Goal: Communication & Community: Share content

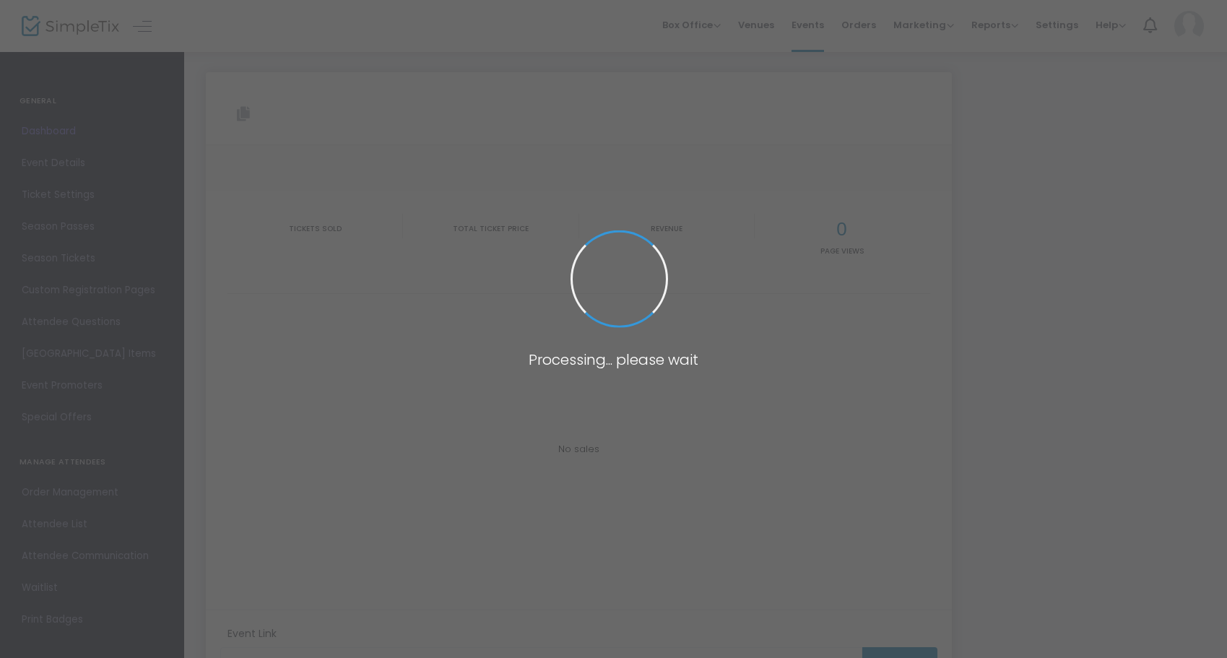
type input "[URL][DOMAIN_NAME]"
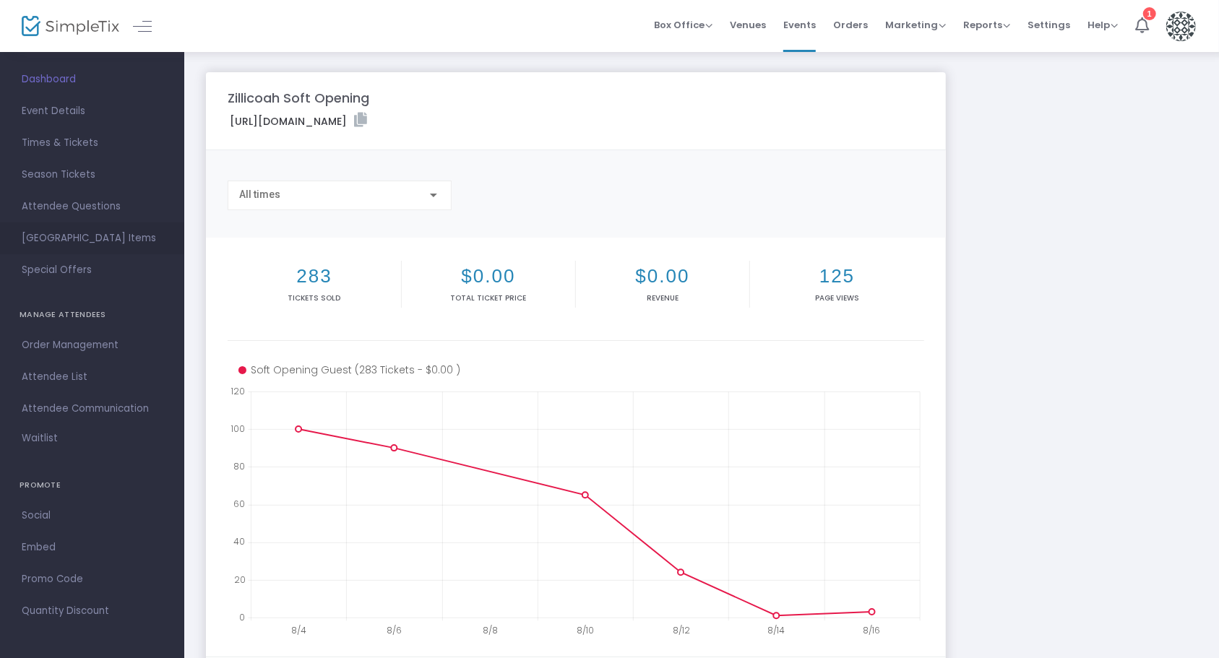
scroll to position [69, 0]
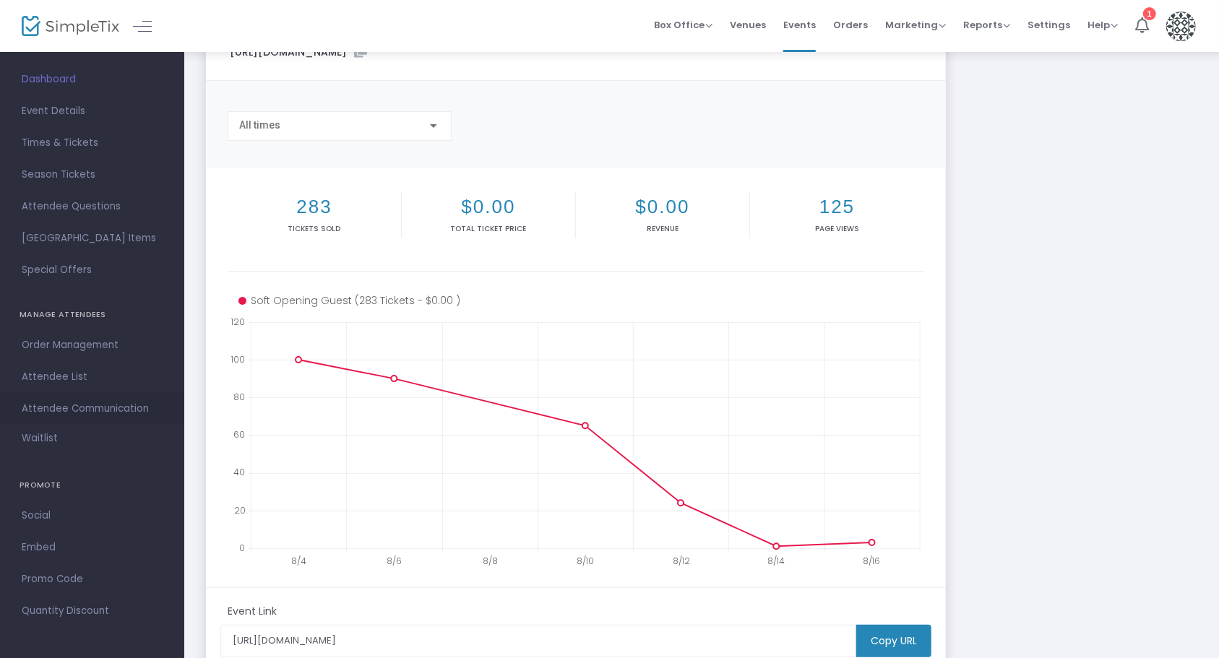
click at [72, 404] on span "Attendee Communication" at bounding box center [92, 408] width 141 height 19
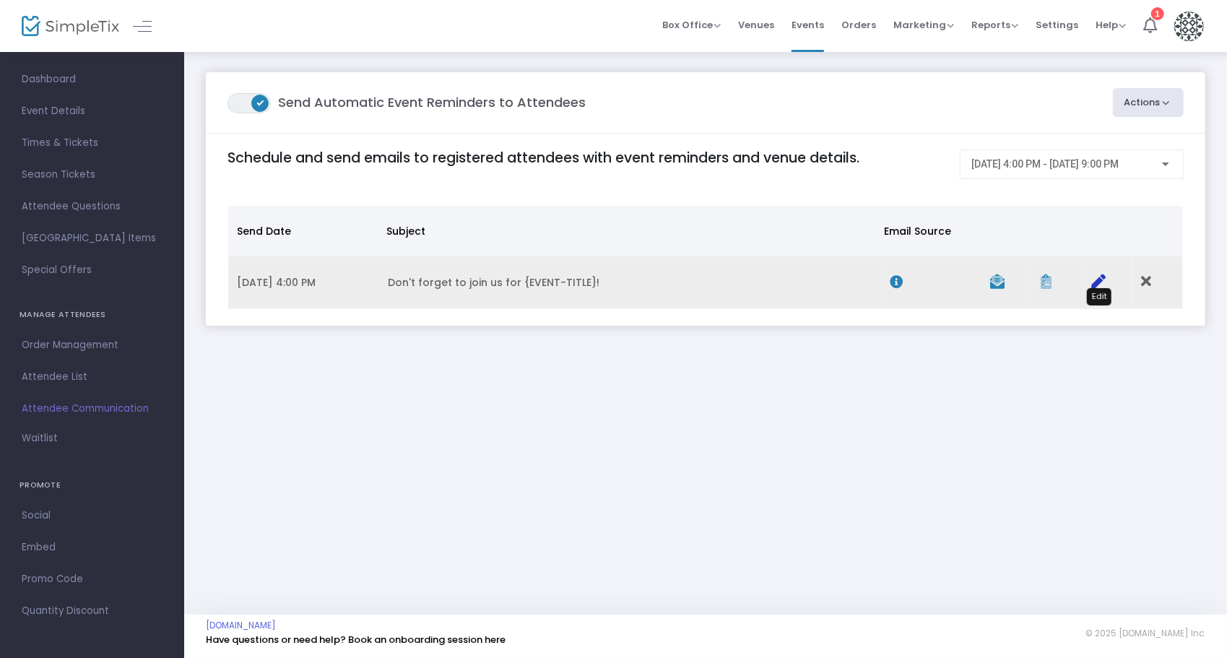
click at [1098, 274] on icon "Data table" at bounding box center [1098, 281] width 14 height 14
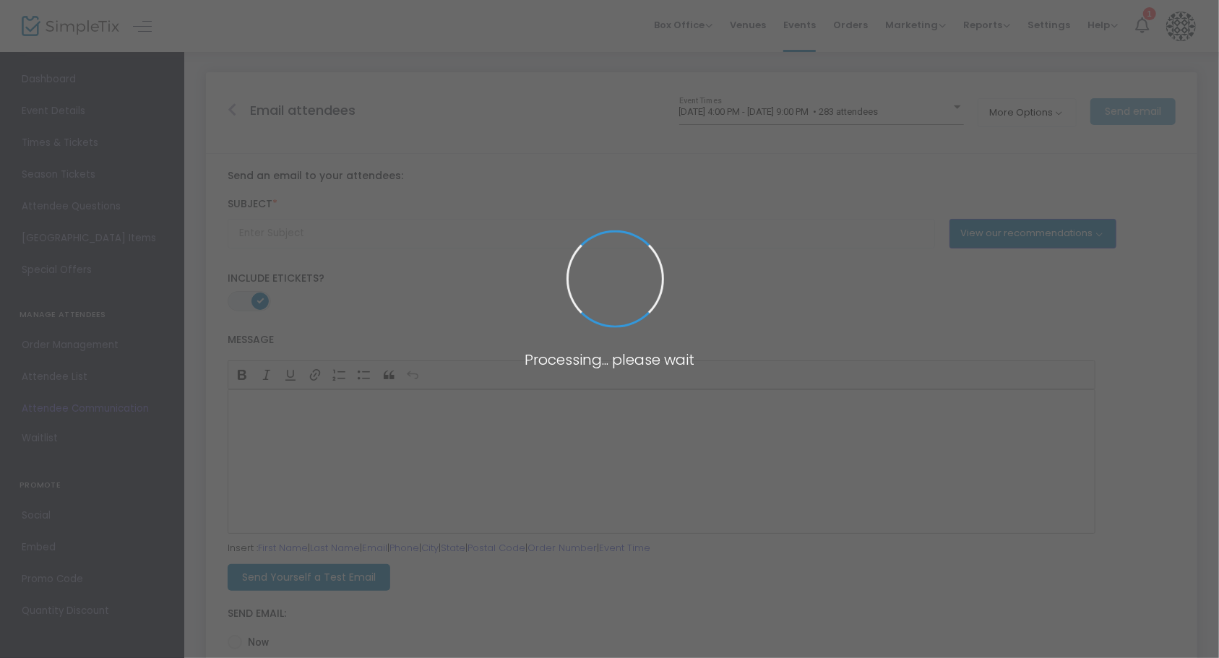
type input "Don't forget to join us for {EVENT-TITLE}!"
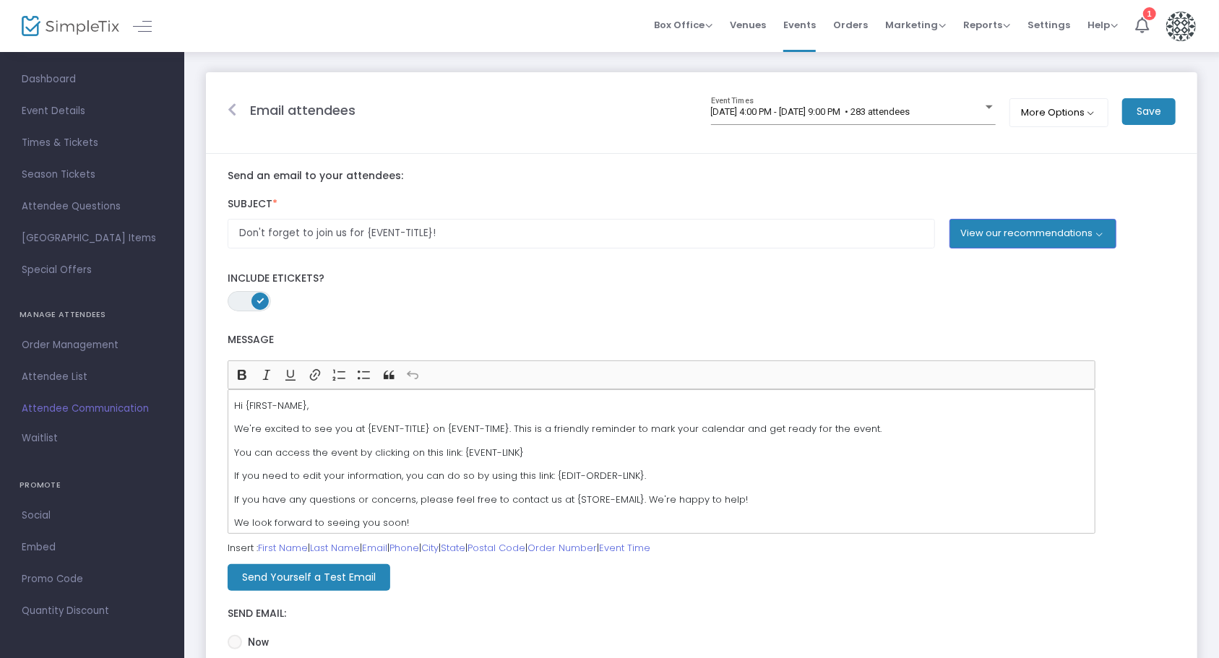
click at [351, 574] on m-button "Send Yourself a Test Email" at bounding box center [309, 577] width 163 height 27
click at [243, 303] on span "ON OFF" at bounding box center [249, 301] width 43 height 20
click at [243, 303] on span at bounding box center [238, 301] width 17 height 17
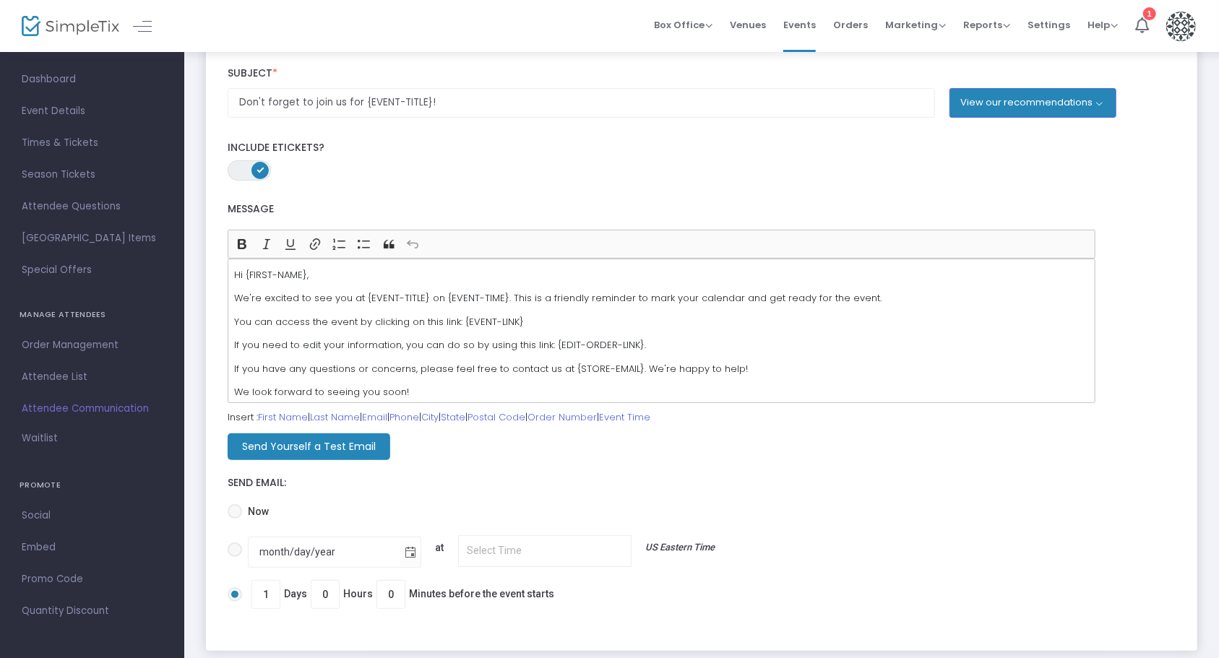
scroll to position [148, 0]
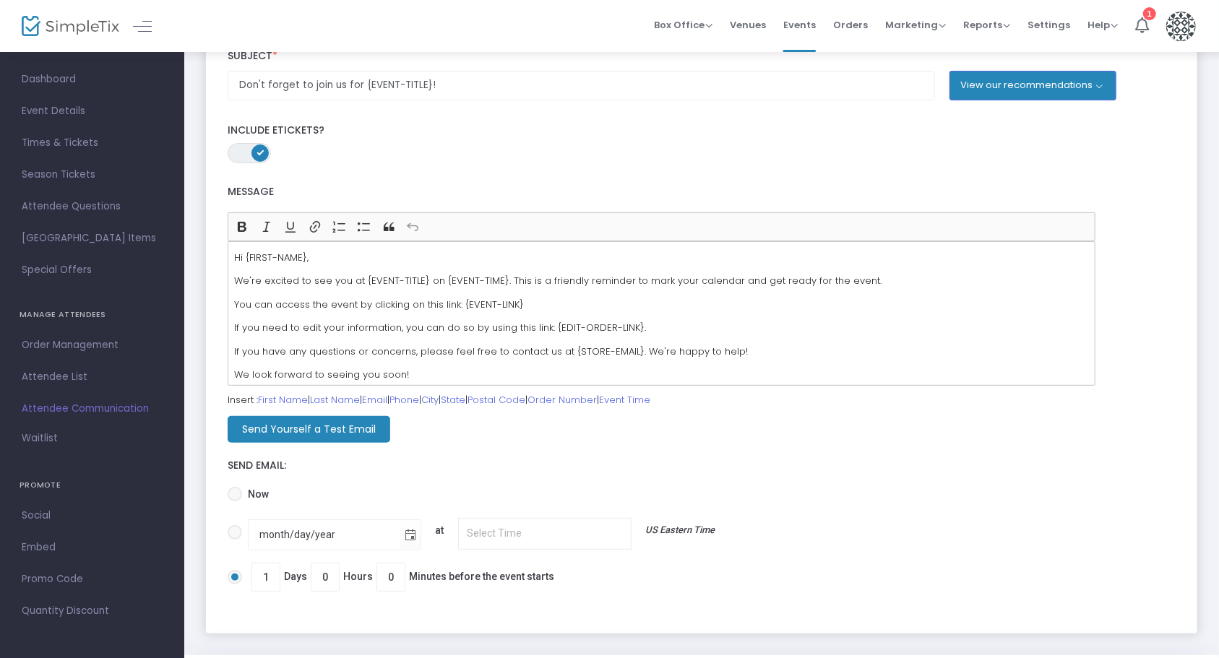
click at [238, 536] on span at bounding box center [235, 532] width 14 height 14
click at [235, 540] on input "month/day/year at US Eastern Time" at bounding box center [234, 540] width 1 height 1
radio input "true"
click at [404, 534] on span "Toggle calendar" at bounding box center [411, 536] width 24 height 24
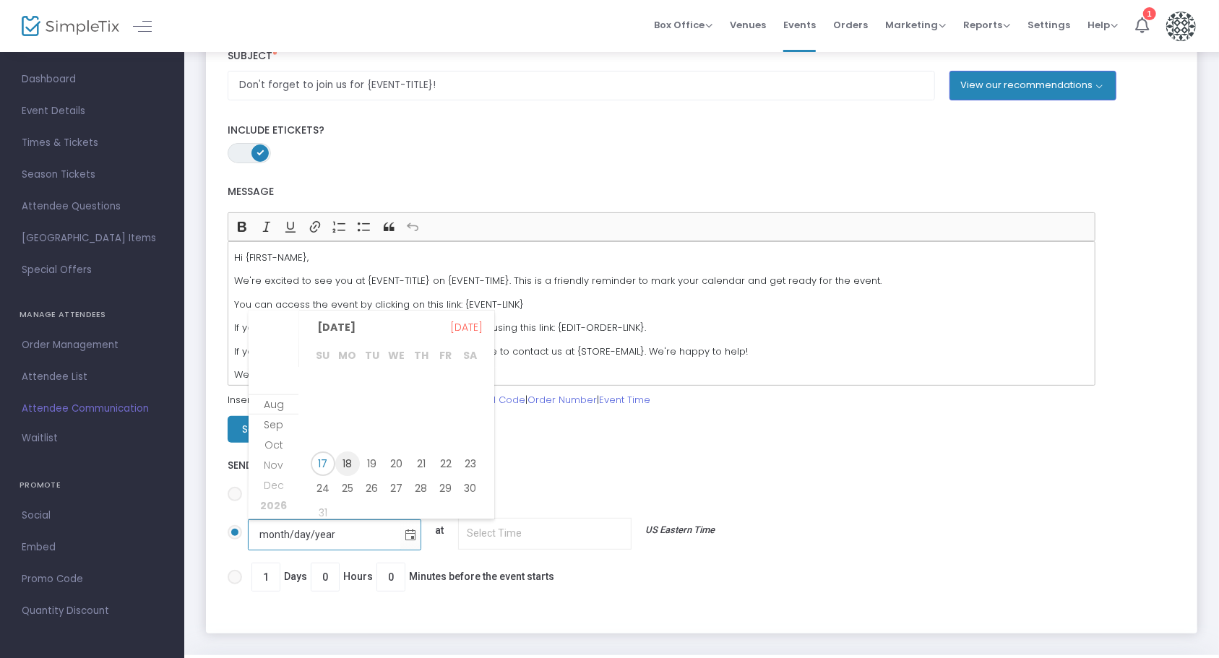
click at [355, 462] on span "18" at bounding box center [347, 463] width 25 height 25
type input "[DATE]"
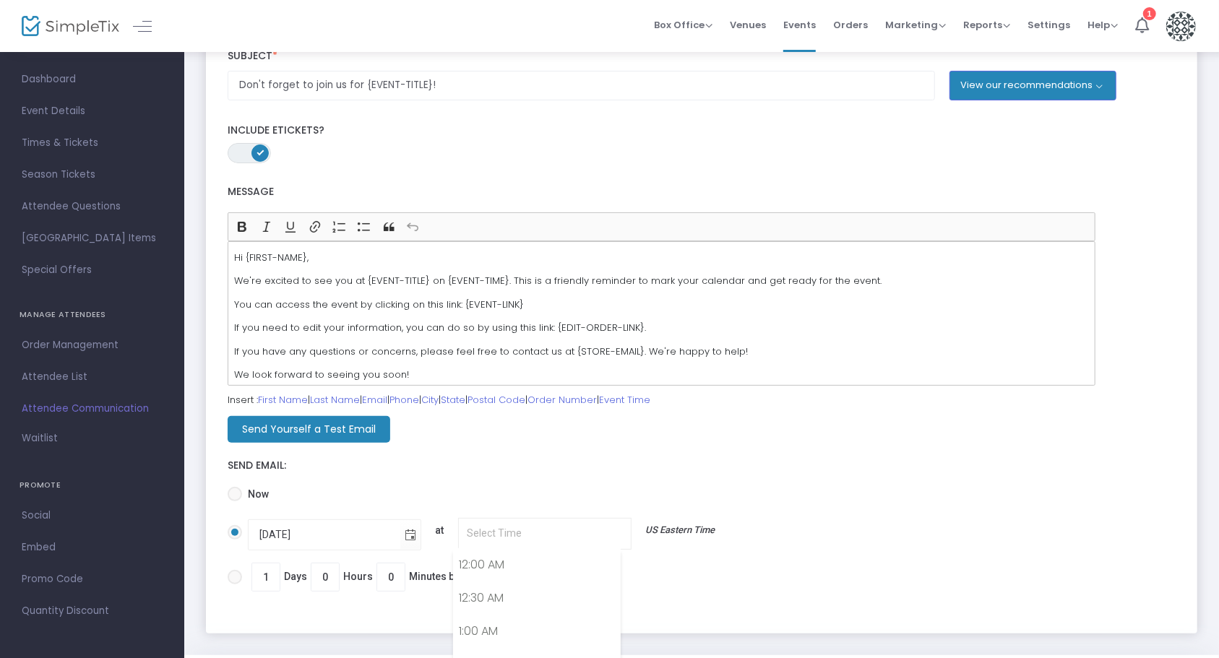
click at [499, 539] on input "[DATE] at US Eastern Time" at bounding box center [544, 533] width 173 height 31
click at [498, 593] on link "12:00 PM" at bounding box center [537, 608] width 166 height 33
type input "12:00 PM"
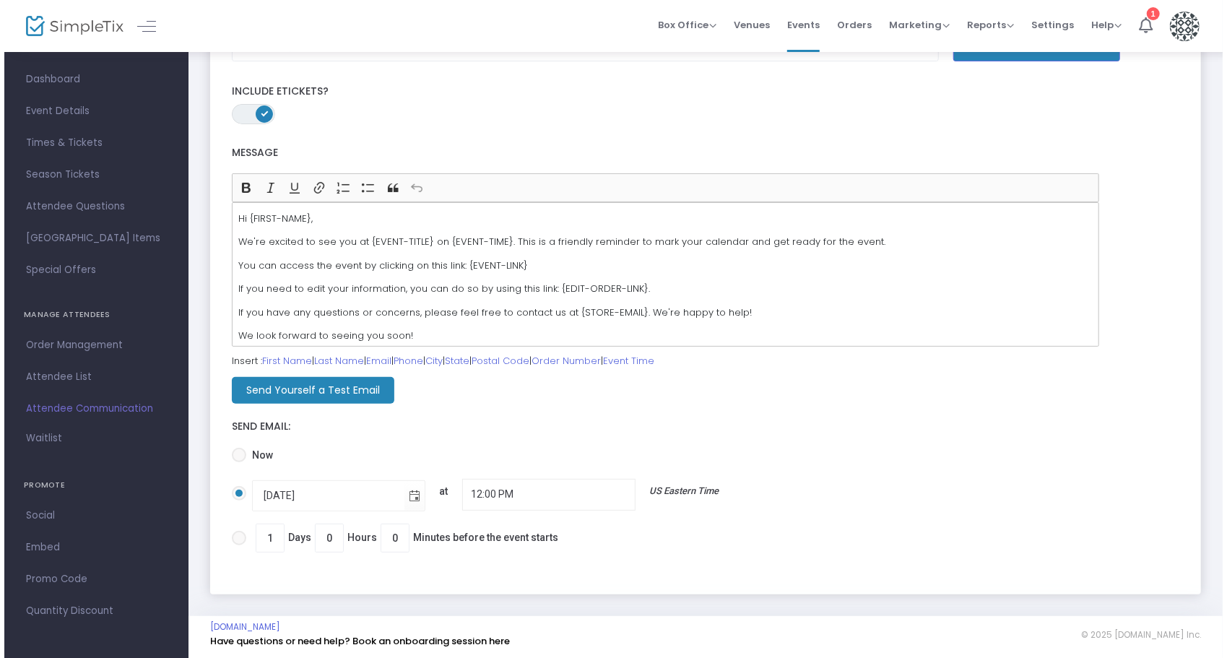
scroll to position [0, 0]
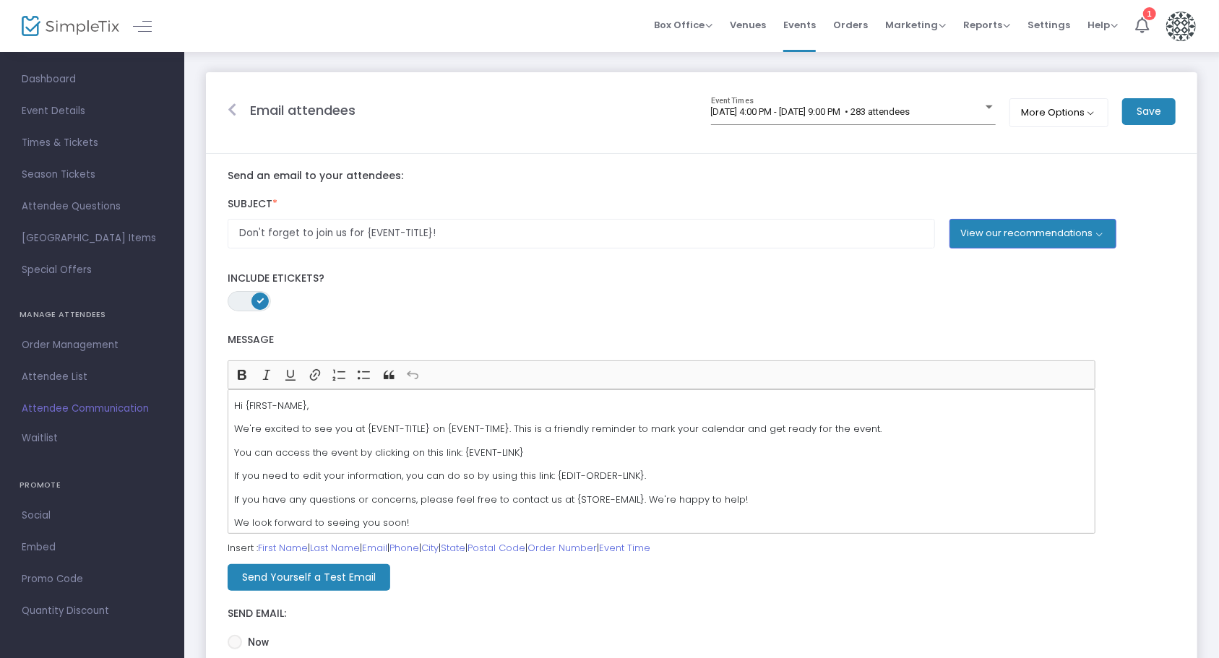
click at [1159, 109] on m-button "Save" at bounding box center [1148, 111] width 53 height 27
